Goal: Task Accomplishment & Management: Complete application form

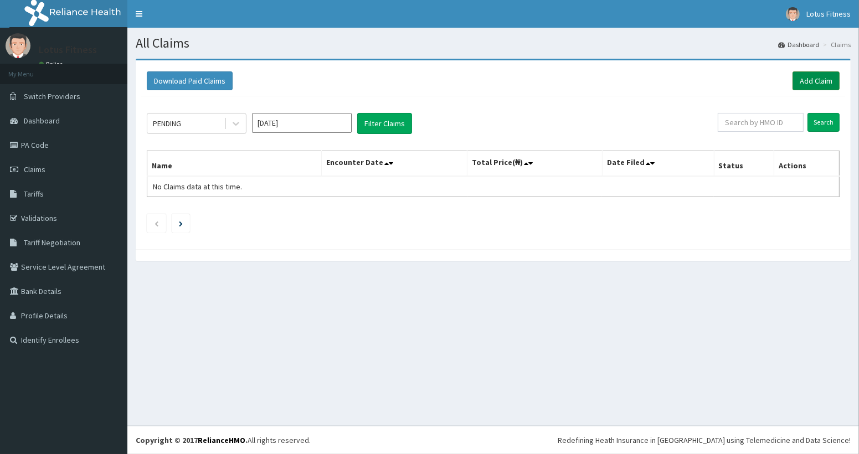
click at [806, 80] on link "Add Claim" at bounding box center [815, 80] width 47 height 19
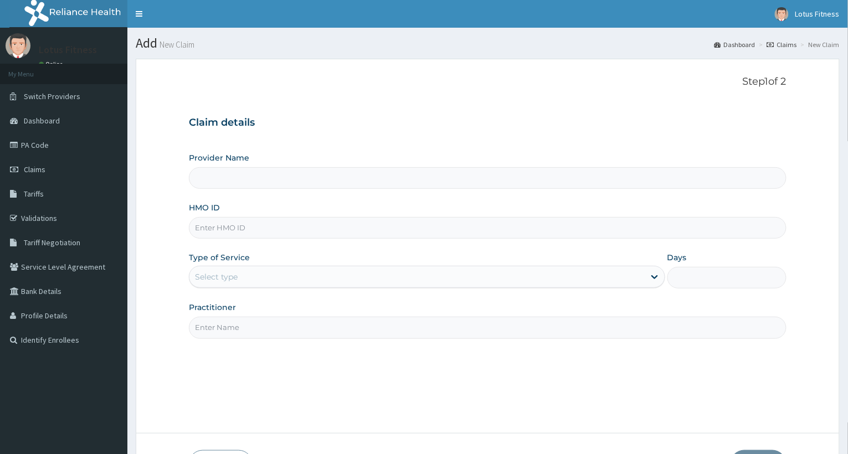
type input "Lotus Fitness"
type input "1"
click at [34, 168] on span "Claims" at bounding box center [35, 169] width 22 height 10
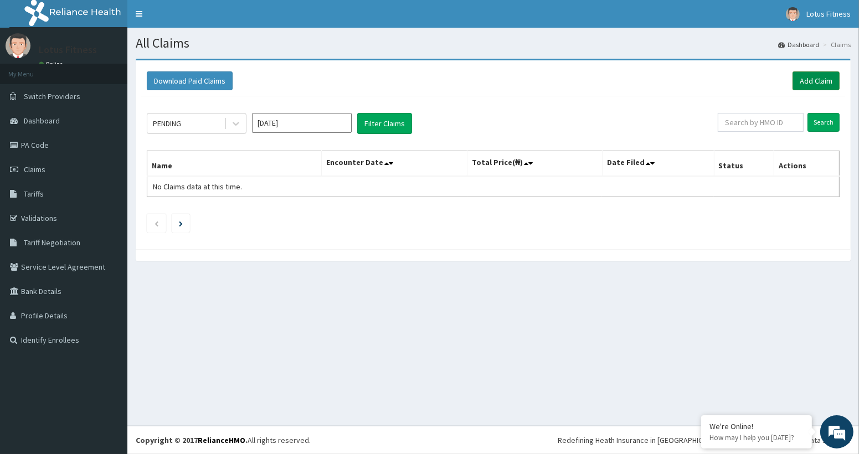
click at [809, 79] on link "Add Claim" at bounding box center [815, 80] width 47 height 19
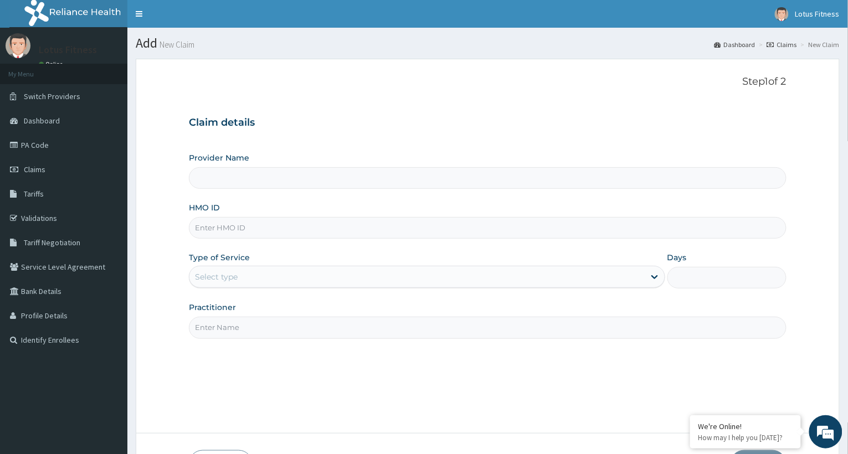
click at [211, 234] on input "HMO ID" at bounding box center [488, 228] width 598 height 22
type input "Lotus Fitness"
type input "1"
type input "DEL/10030/A"
click at [221, 275] on div "Outpatient" at bounding box center [427, 277] width 476 height 22
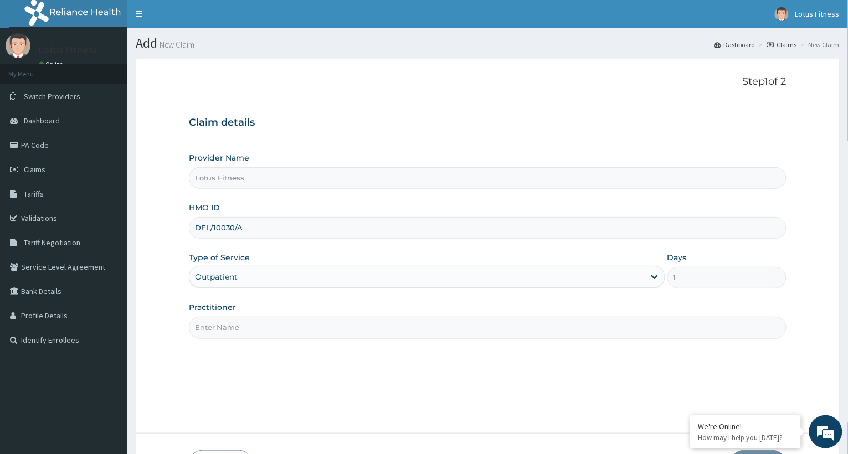
click at [655, 275] on div "Outpatient" at bounding box center [427, 277] width 476 height 22
click at [253, 179] on input "Lotus Fitness" at bounding box center [488, 178] width 598 height 22
click at [249, 181] on input "Lotus Fitness" at bounding box center [488, 178] width 598 height 22
click at [238, 183] on input "Lotus Fitness" at bounding box center [488, 178] width 598 height 22
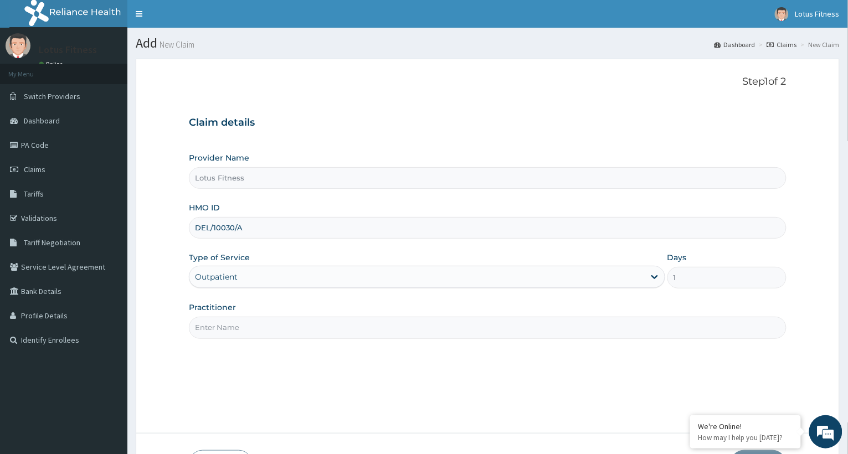
click at [238, 178] on input "Lotus Fitness" at bounding box center [488, 178] width 598 height 22
click at [653, 279] on div "Outpatient" at bounding box center [427, 277] width 476 height 22
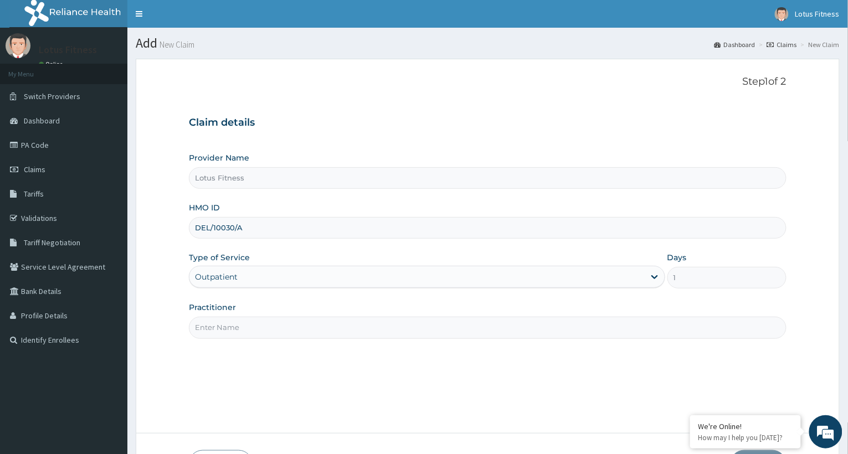
click at [653, 275] on div "Outpatient" at bounding box center [427, 277] width 476 height 22
click at [650, 275] on div "Outpatient" at bounding box center [427, 277] width 476 height 22
click at [651, 278] on div "Outpatient" at bounding box center [427, 277] width 476 height 22
click at [656, 276] on div "Outpatient" at bounding box center [427, 277] width 476 height 22
click at [654, 276] on div "Outpatient" at bounding box center [427, 277] width 476 height 22
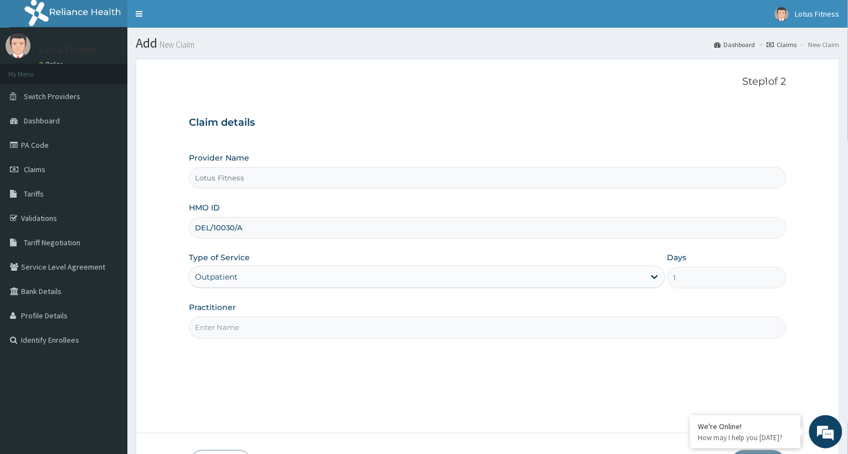
click at [654, 276] on div "Outpatient" at bounding box center [427, 277] width 476 height 22
click at [655, 277] on div "Outpatient" at bounding box center [427, 277] width 476 height 22
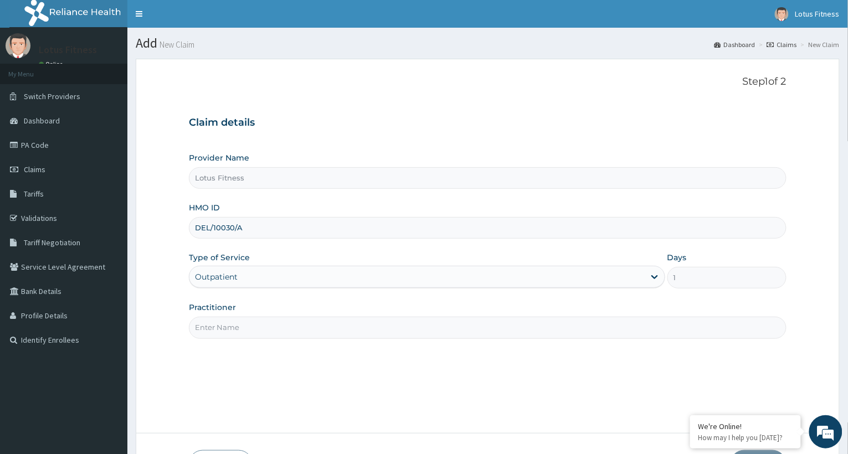
click at [655, 277] on div "Outpatient" at bounding box center [427, 277] width 476 height 22
click at [653, 277] on div "Outpatient" at bounding box center [427, 277] width 476 height 22
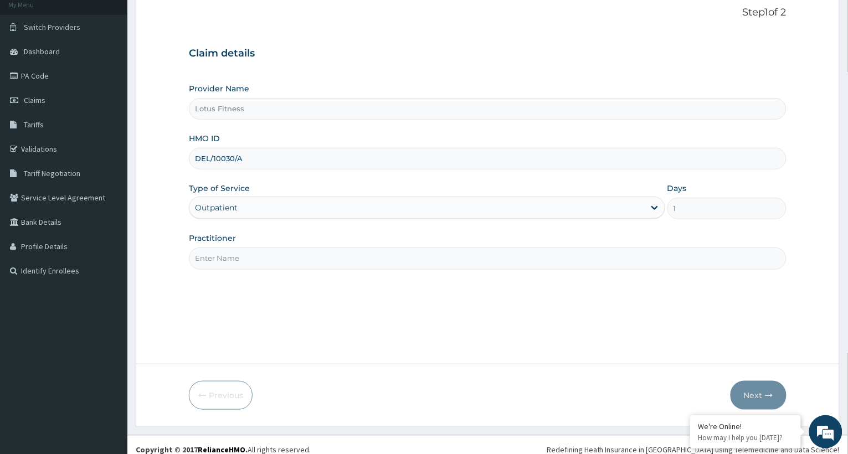
scroll to position [79, 0]
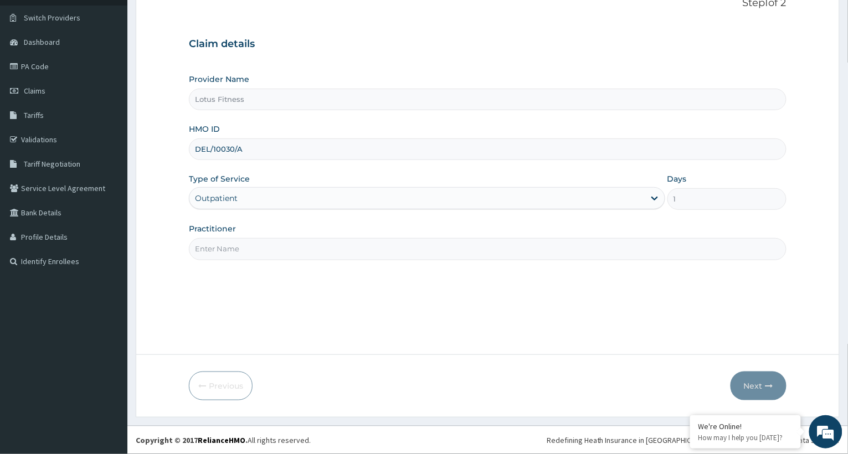
drag, startPoint x: 658, startPoint y: 202, endPoint x: 651, endPoint y: 202, distance: 7.2
click at [652, 202] on div "Outpatient" at bounding box center [427, 198] width 476 height 22
drag, startPoint x: 653, startPoint y: 189, endPoint x: 642, endPoint y: 215, distance: 28.3
click at [643, 213] on div "Provider Name Lotus Fitness HMO ID DEL/10030/A Type of Service Outpatient Days …" at bounding box center [488, 167] width 598 height 186
click at [642, 204] on div "Outpatient" at bounding box center [427, 198] width 476 height 22
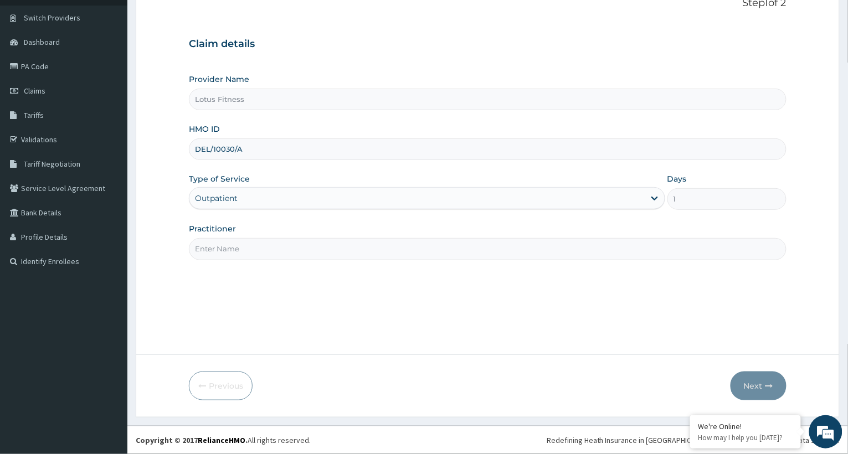
click at [658, 199] on div "Outpatient" at bounding box center [427, 198] width 476 height 22
click at [656, 197] on div "Outpatient" at bounding box center [427, 198] width 476 height 22
click at [660, 198] on div "Outpatient" at bounding box center [427, 198] width 476 height 22
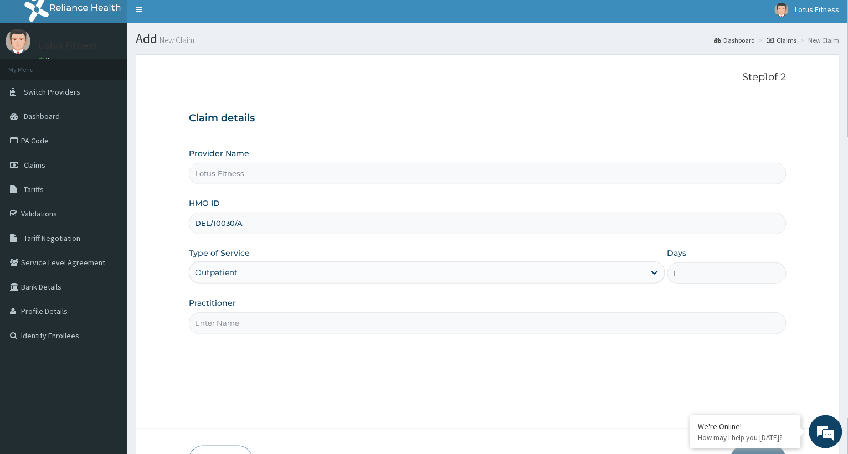
click at [763, 72] on p "Step 1 of 2" at bounding box center [488, 77] width 598 height 12
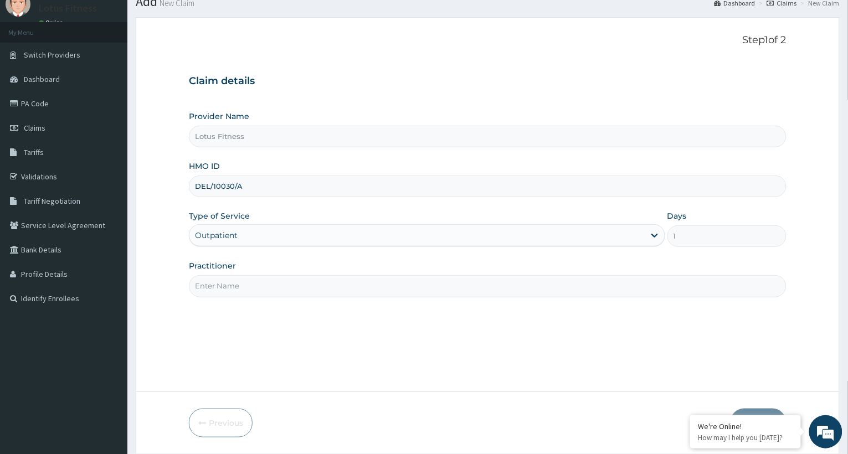
scroll to position [79, 0]
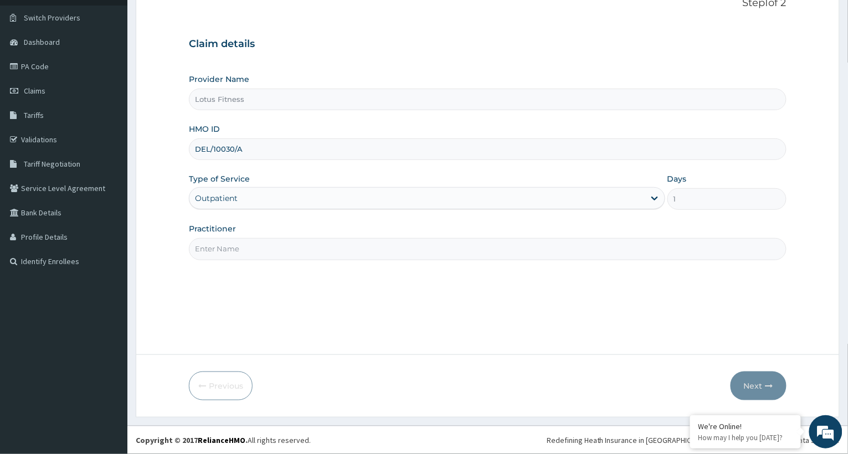
click at [227, 200] on div "Outpatient" at bounding box center [427, 198] width 476 height 22
drag, startPoint x: 232, startPoint y: 181, endPoint x: 236, endPoint y: 188, distance: 8.5
click at [235, 188] on div "Type of Service Outpatient" at bounding box center [427, 191] width 476 height 37
drag, startPoint x: 236, startPoint y: 188, endPoint x: 285, endPoint y: 192, distance: 48.3
click at [270, 192] on div "Outpatient" at bounding box center [427, 198] width 476 height 22
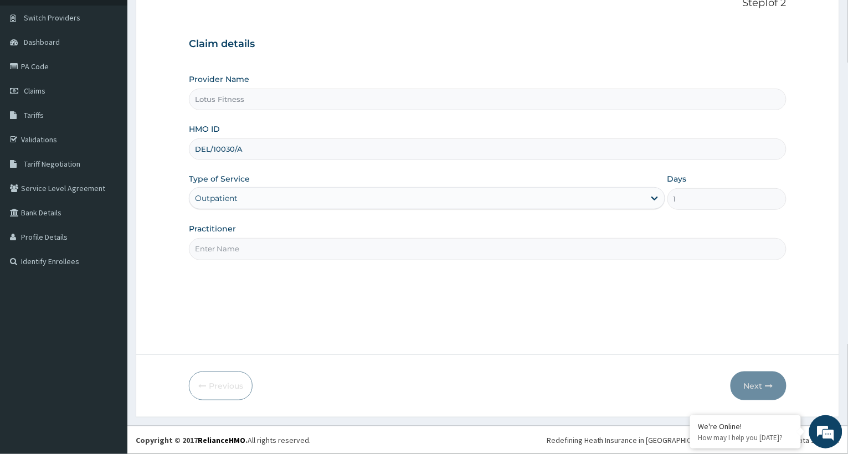
drag, startPoint x: 656, startPoint y: 202, endPoint x: 632, endPoint y: 198, distance: 24.1
click at [655, 201] on div "Outpatient" at bounding box center [427, 198] width 476 height 22
drag, startPoint x: 652, startPoint y: 197, endPoint x: 661, endPoint y: 205, distance: 12.6
click at [661, 205] on div "Outpatient" at bounding box center [427, 198] width 476 height 22
click at [662, 194] on div "Outpatient" at bounding box center [427, 198] width 476 height 22
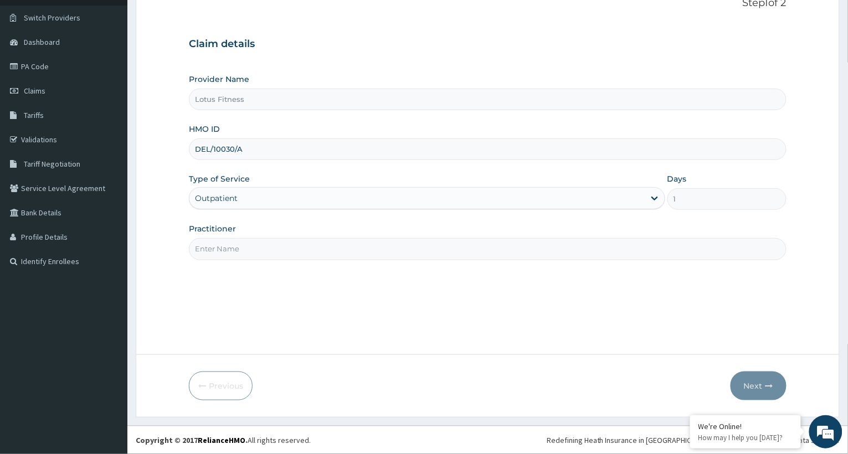
click at [656, 196] on div "Outpatient" at bounding box center [427, 198] width 476 height 22
